Goal: Book appointment/travel/reservation

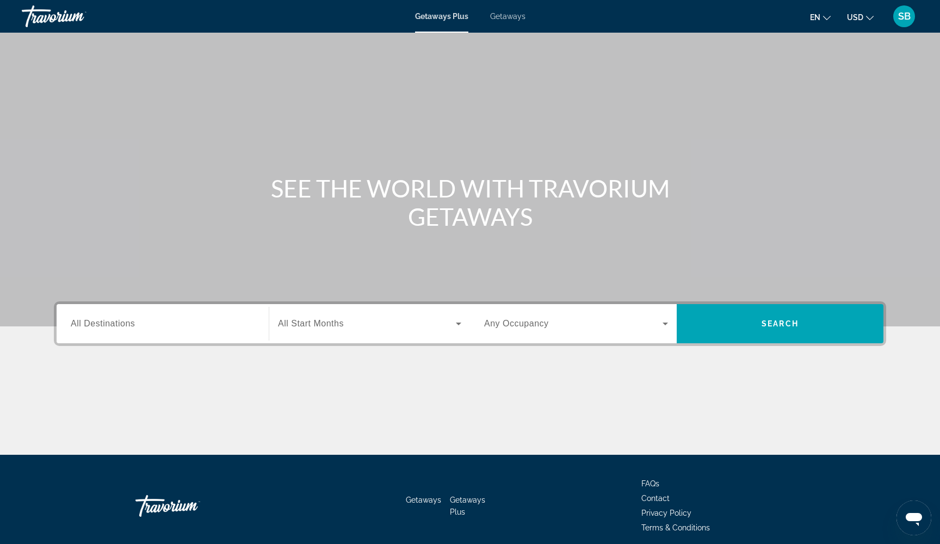
click at [507, 16] on span "Getaways" at bounding box center [507, 16] width 35 height 9
click at [128, 325] on span "All Destinations" at bounding box center [103, 323] width 64 height 9
click at [128, 325] on input "Destination All Destinations" at bounding box center [163, 324] width 184 height 13
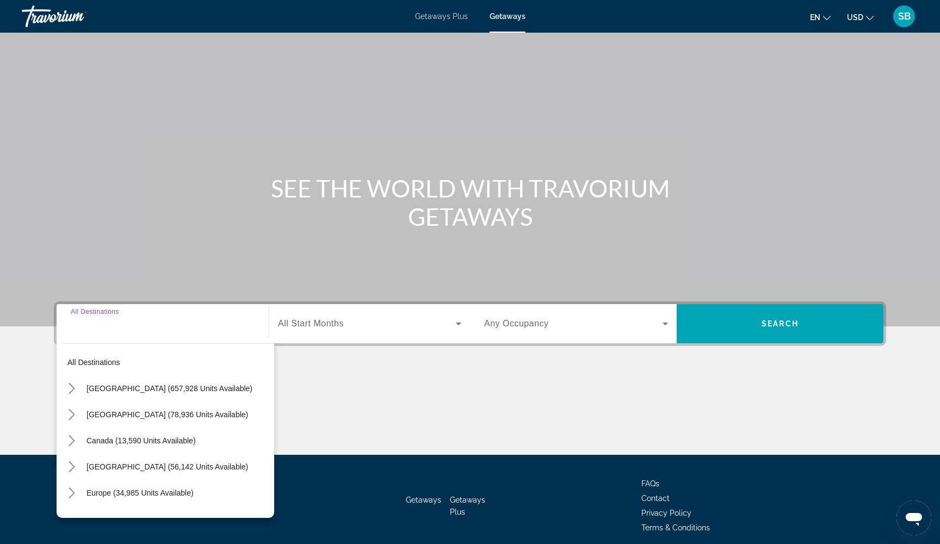
scroll to position [44, 0]
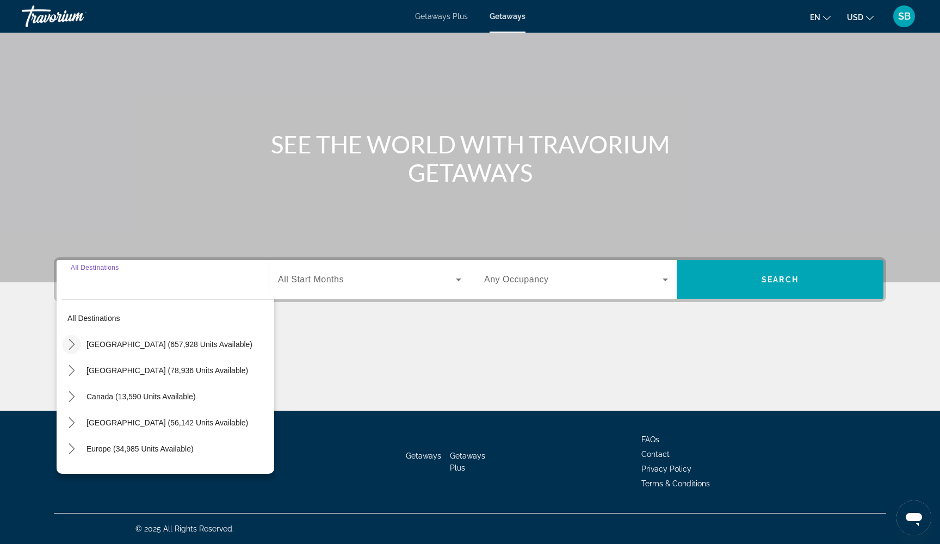
click at [72, 342] on icon "Toggle United States (657,928 units available) submenu" at bounding box center [71, 344] width 11 height 11
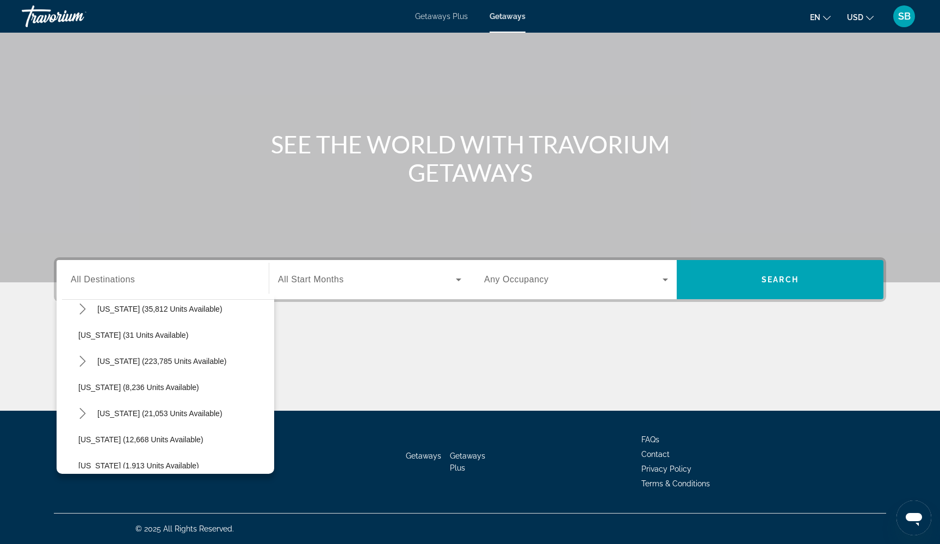
scroll to position [147, 0]
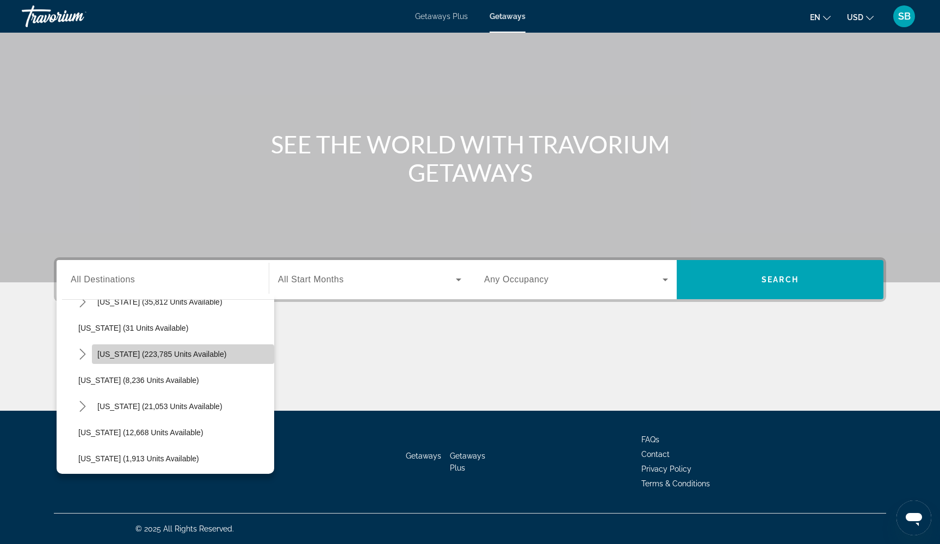
click at [121, 360] on span "Select destination: Florida (223,785 units available)" at bounding box center [183, 354] width 182 height 26
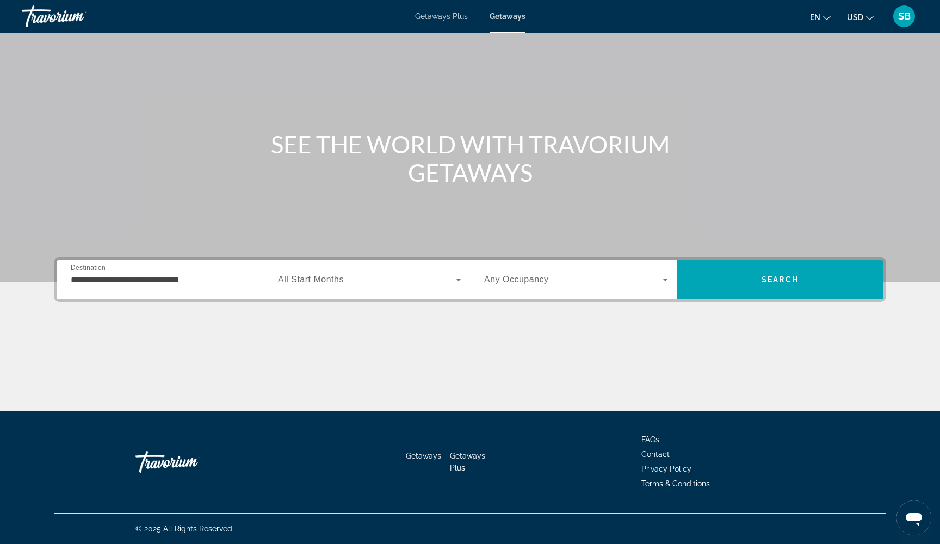
click at [93, 286] on div "**********" at bounding box center [163, 279] width 184 height 31
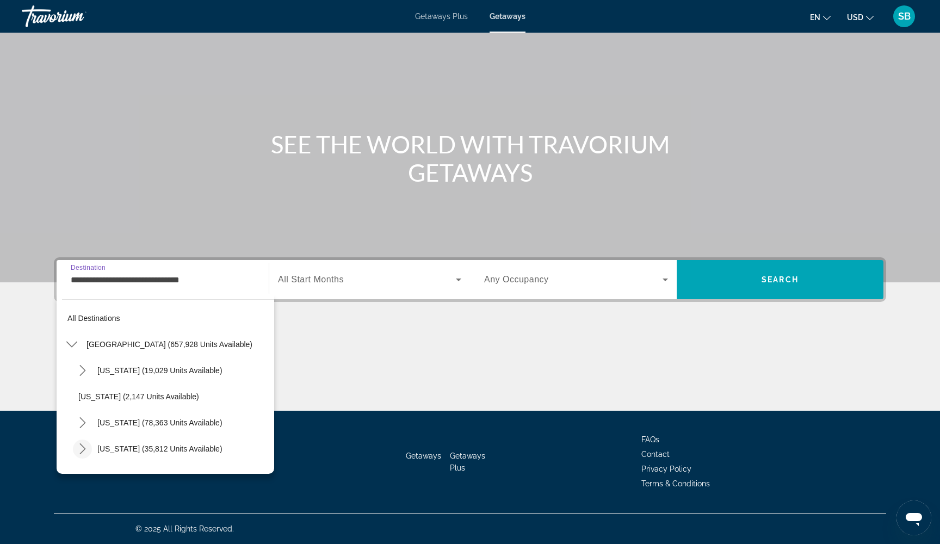
scroll to position [117, 0]
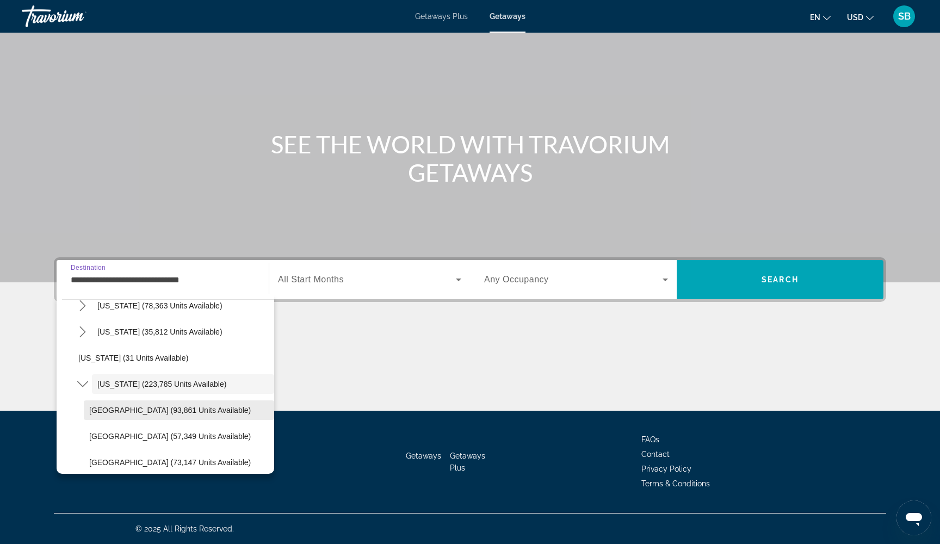
click at [98, 405] on span "Select destination: Orlando & Disney Area (93,861 units available)" at bounding box center [179, 410] width 190 height 26
type input "**********"
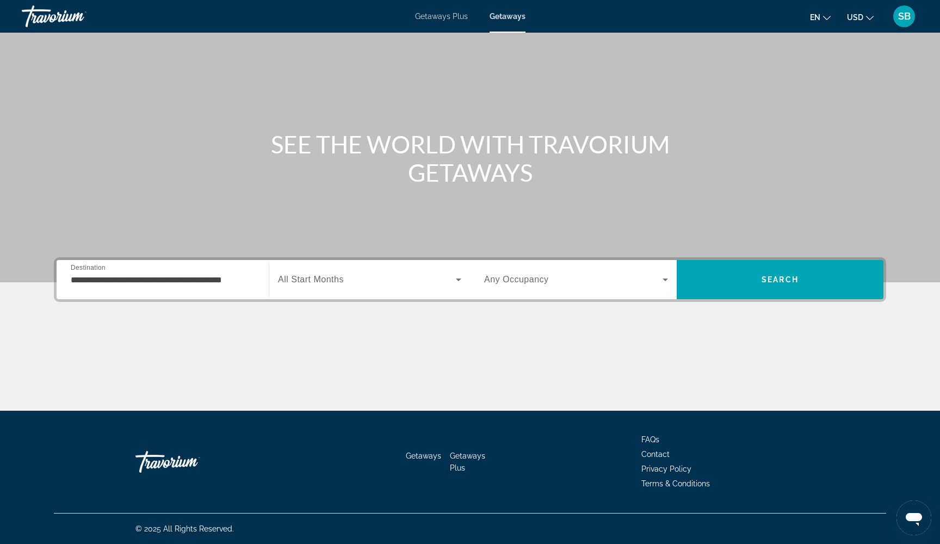
click at [318, 278] on span "All Start Months" at bounding box center [311, 279] width 66 height 9
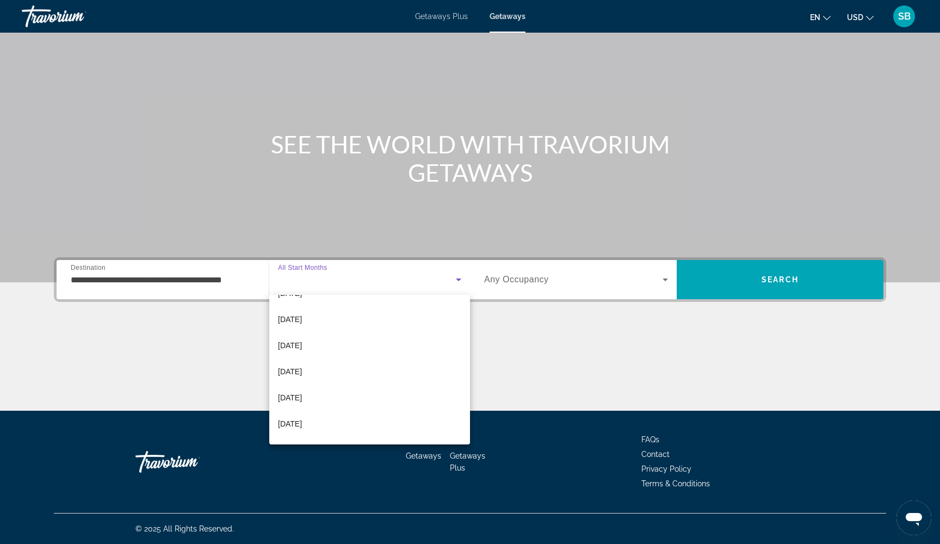
scroll to position [125, 0]
click at [319, 373] on mat-option "[DATE]" at bounding box center [369, 370] width 201 height 26
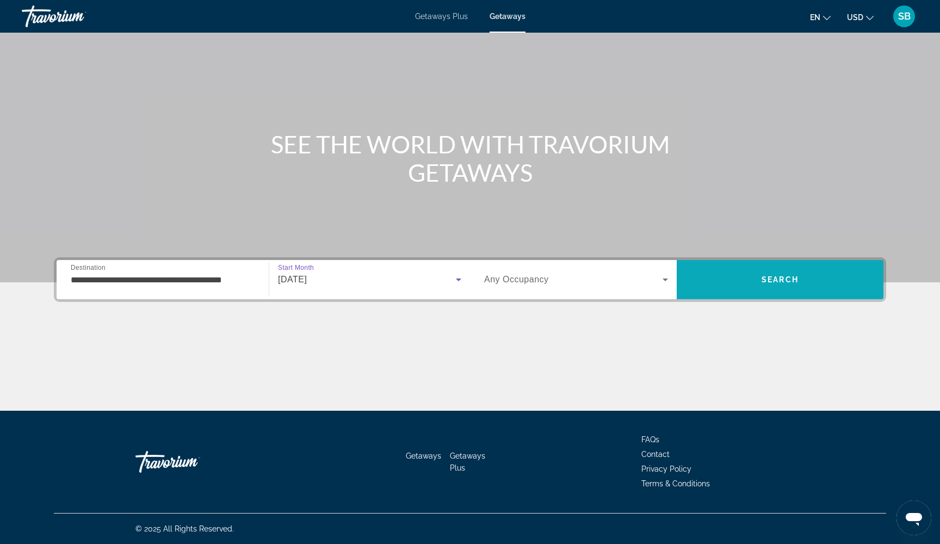
click at [775, 288] on span "Search" at bounding box center [780, 280] width 207 height 26
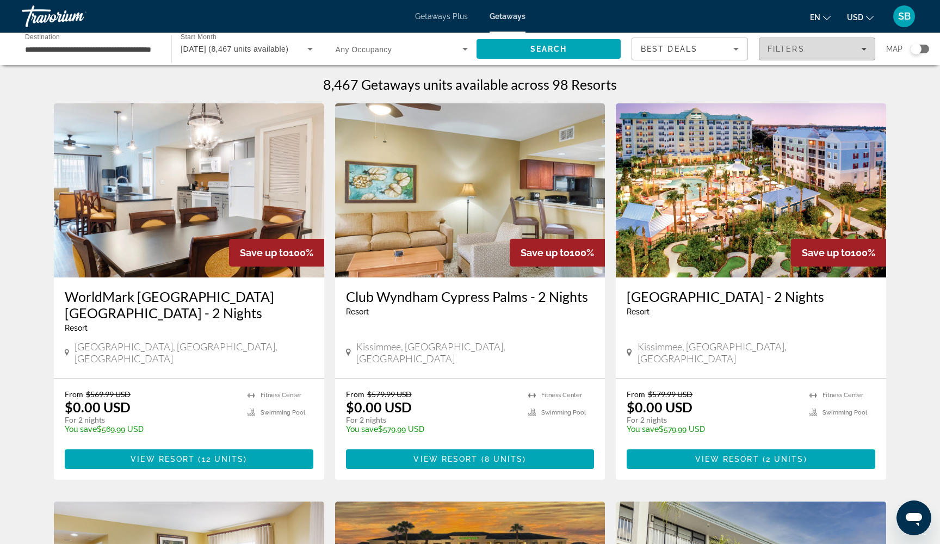
click at [815, 49] on div "Filters" at bounding box center [817, 49] width 99 height 9
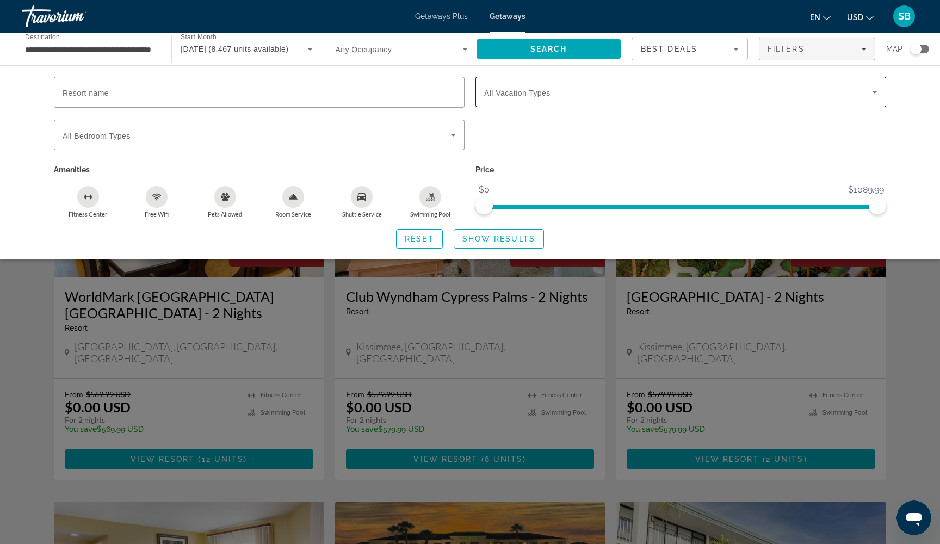
click at [658, 89] on span "Search widget" at bounding box center [678, 91] width 388 height 13
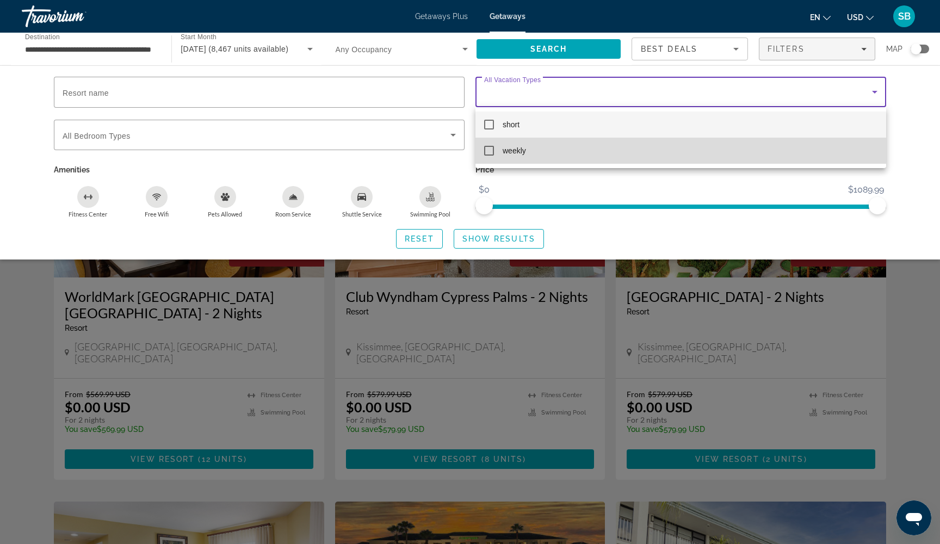
click at [492, 153] on mat-pseudo-checkbox at bounding box center [489, 151] width 10 height 10
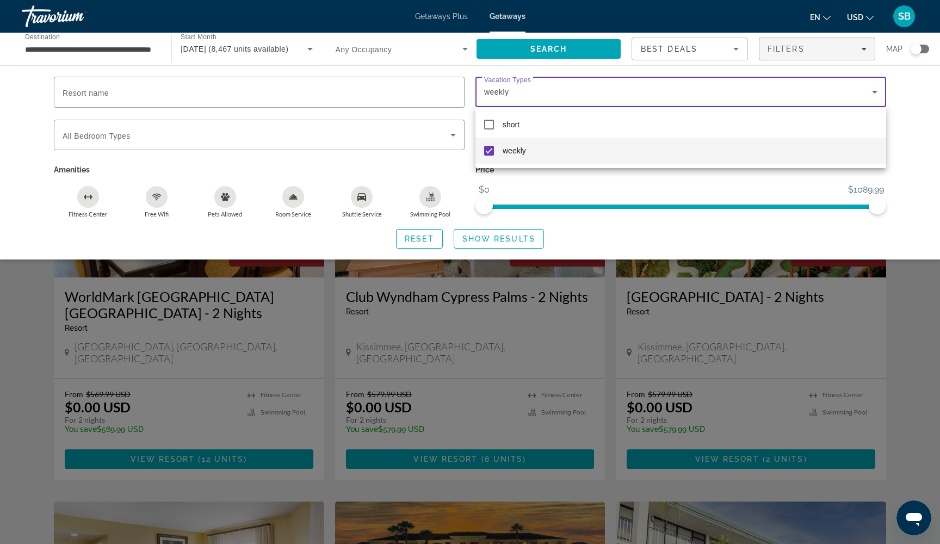
click at [484, 241] on div at bounding box center [470, 272] width 940 height 544
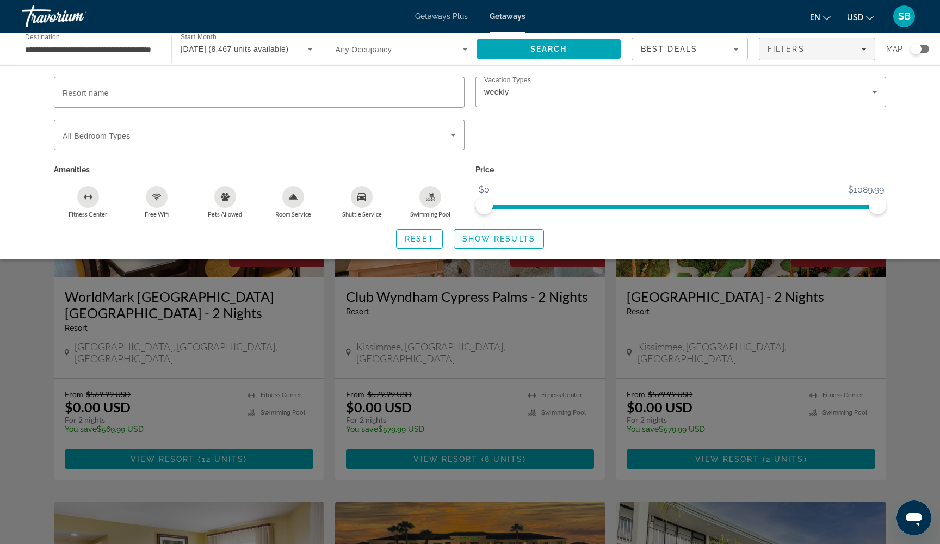
click at [484, 241] on span "Show Results" at bounding box center [498, 238] width 73 height 9
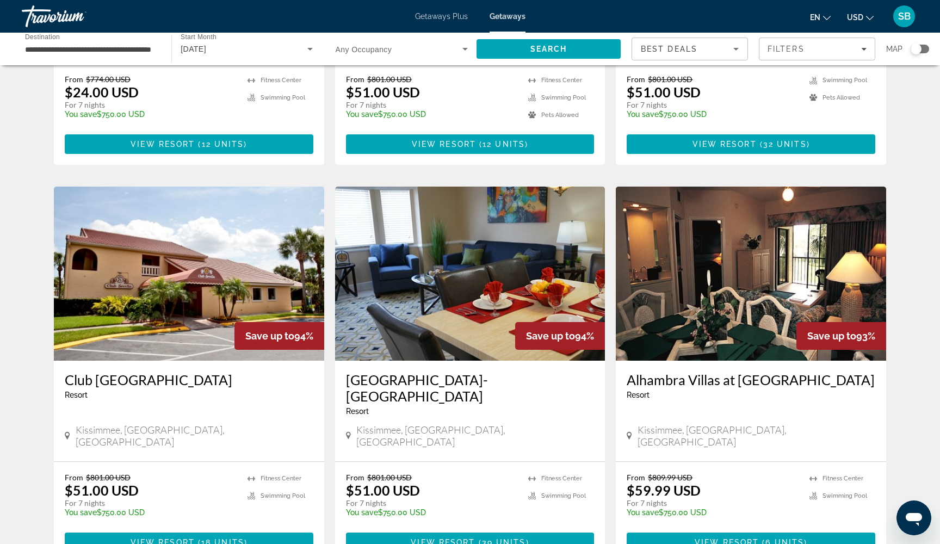
scroll to position [717, 0]
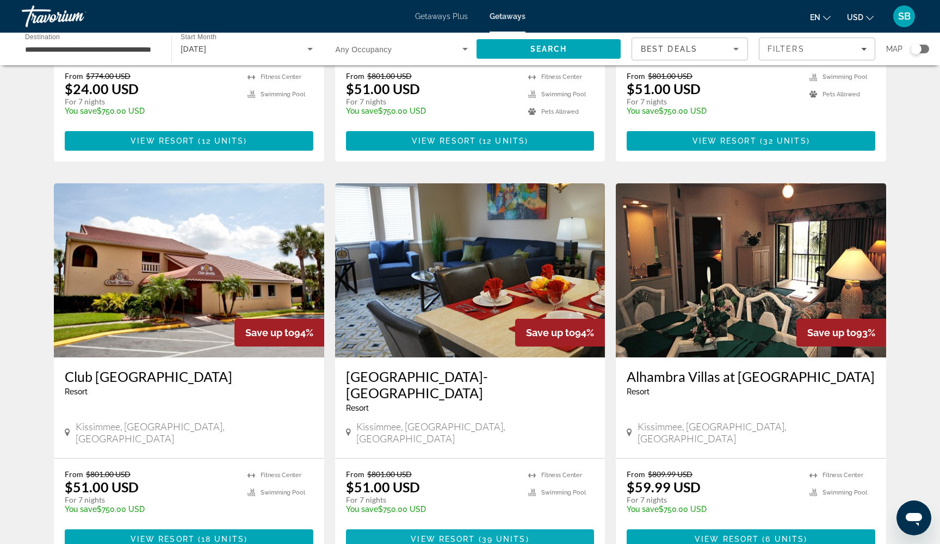
click at [431, 535] on span "View Resort" at bounding box center [443, 539] width 64 height 9
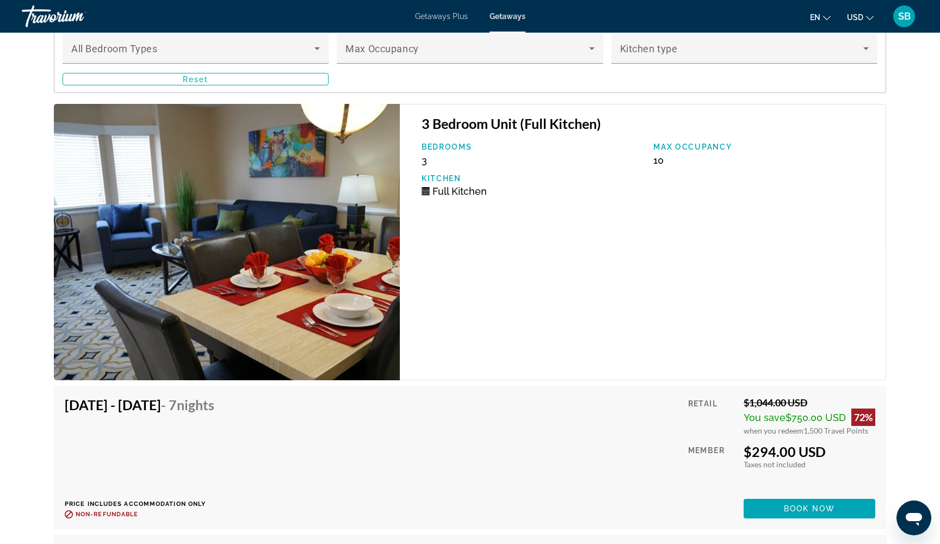
scroll to position [2106, 0]
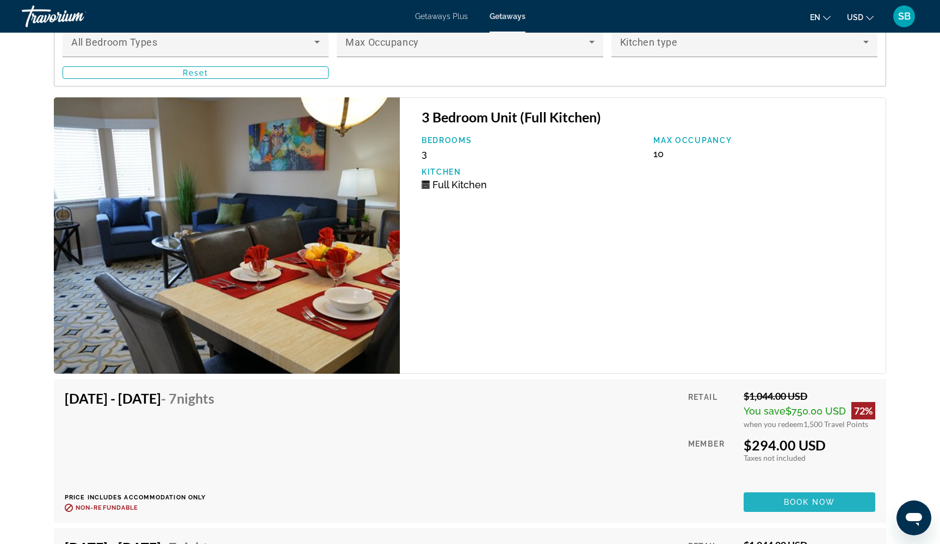
click at [807, 498] on span "Book now" at bounding box center [810, 502] width 52 height 9
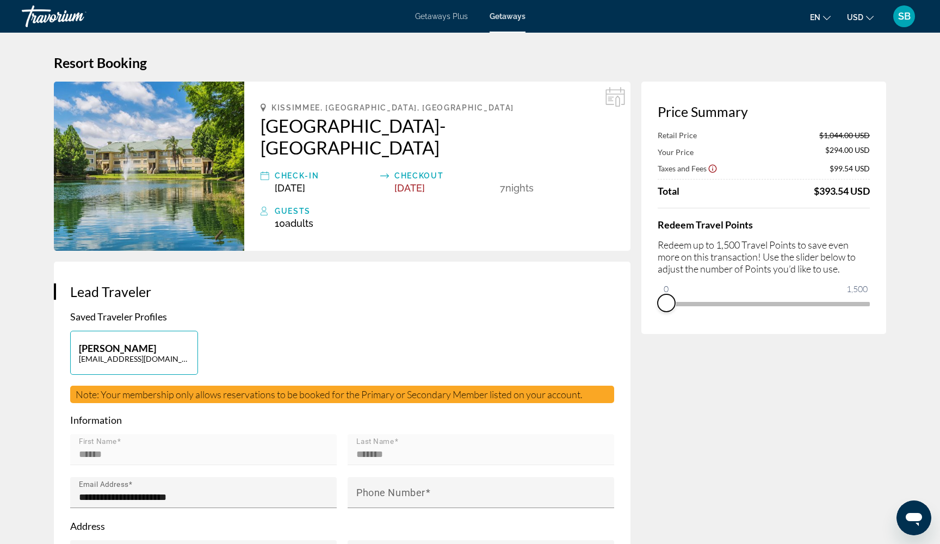
drag, startPoint x: 858, startPoint y: 320, endPoint x: 656, endPoint y: 338, distance: 202.6
drag, startPoint x: 668, startPoint y: 291, endPoint x: 892, endPoint y: 333, distance: 228.6
